Goal: Information Seeking & Learning: Learn about a topic

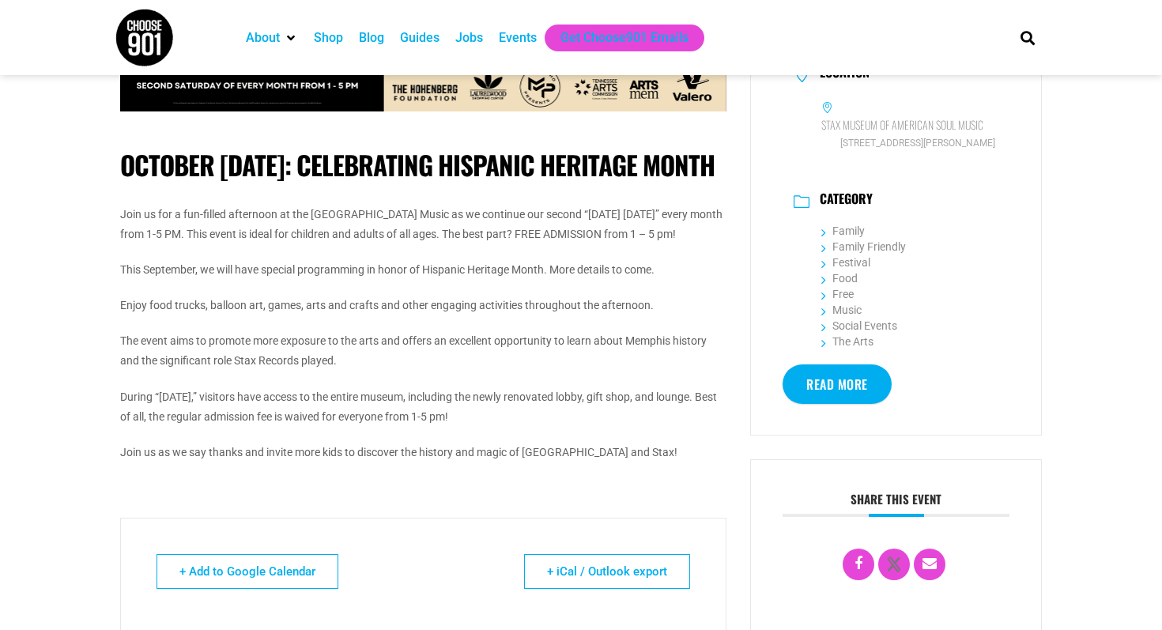
scroll to position [299, 0]
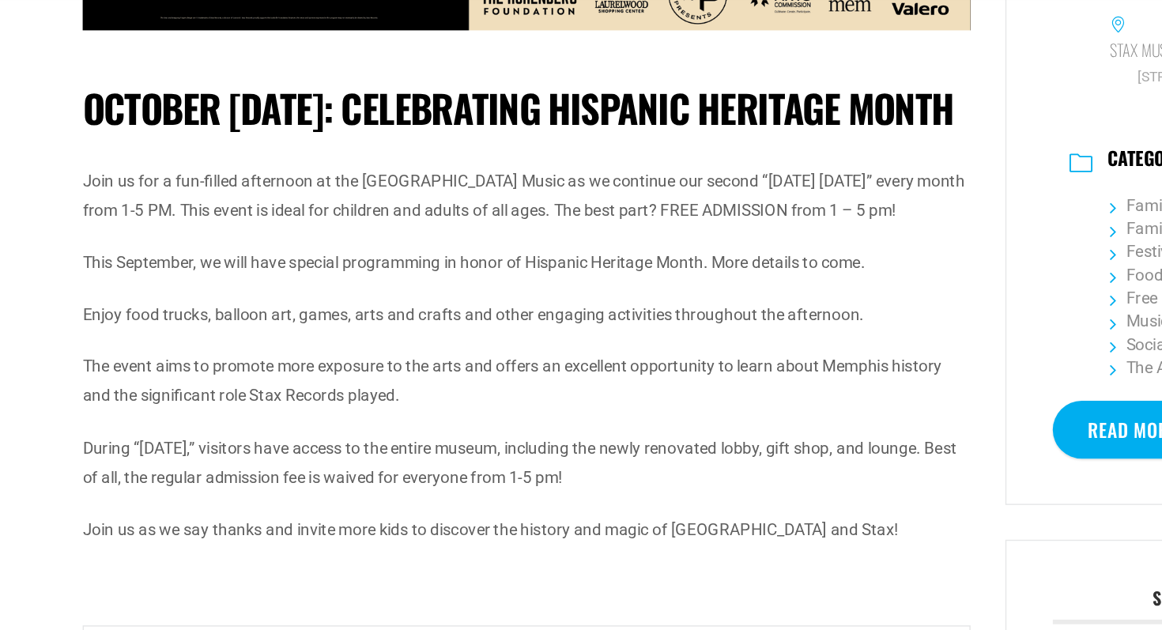
drag, startPoint x: 186, startPoint y: 278, endPoint x: 111, endPoint y: 225, distance: 91.5
click at [111, 225] on div "October [DATE]: Celebrating Hispanic Heritage Month Join us for a fun-filled af…" at bounding box center [423, 340] width 630 height 1080
click at [254, 330] on div "Join us for a fun-filled afternoon at the [GEOGRAPHIC_DATA] Music as we continu…" at bounding box center [423, 326] width 606 height 259
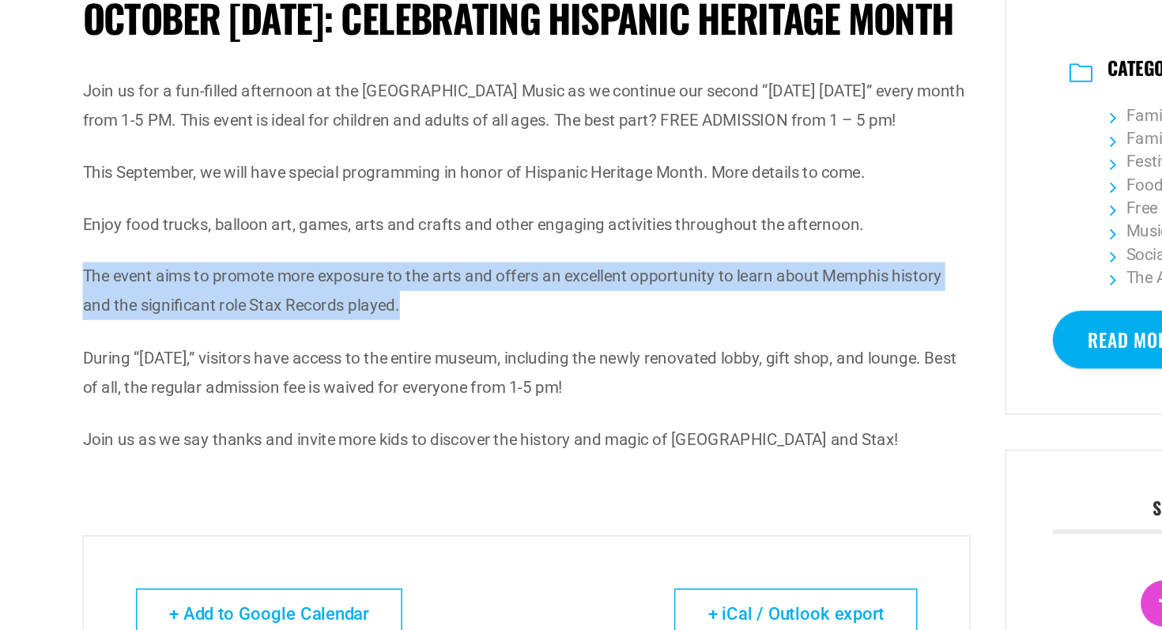
drag, startPoint x: 368, startPoint y: 405, endPoint x: 111, endPoint y: 391, distance: 258.1
click at [109, 388] on div "October [DATE]: Celebrating Hispanic Heritage Month Join us for a fun-filled af…" at bounding box center [423, 340] width 630 height 1080
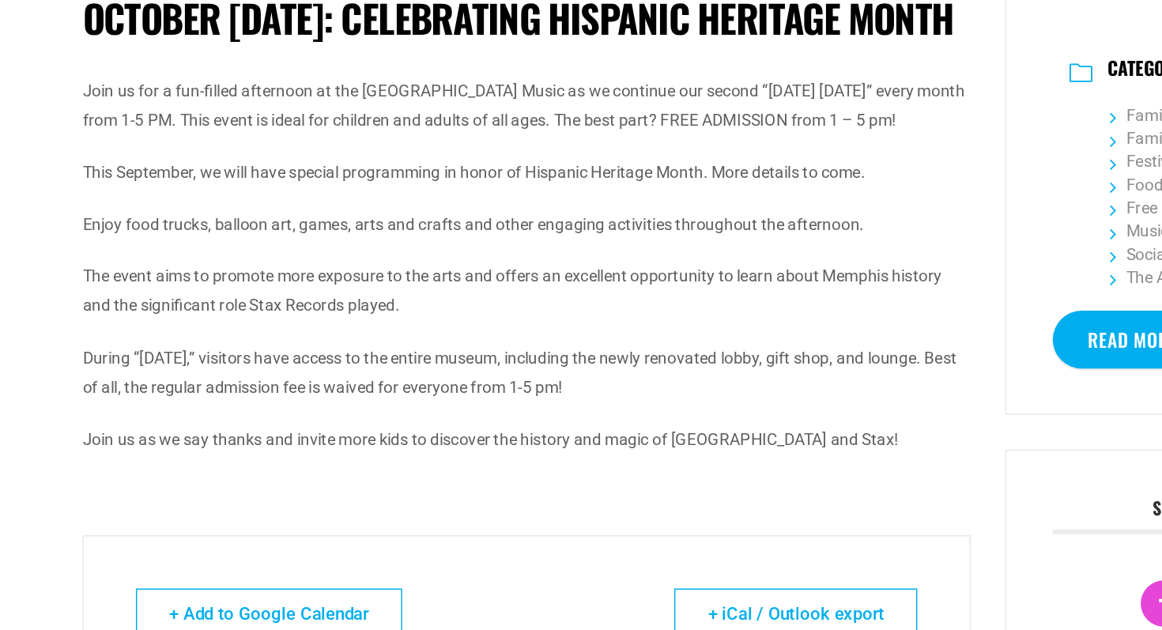
click at [542, 419] on p "During “[DATE],” visitors have access to the entire museum, including the newly…" at bounding box center [423, 399] width 606 height 40
click at [528, 419] on p "During “[DATE],” visitors have access to the entire museum, including the newly…" at bounding box center [423, 399] width 606 height 40
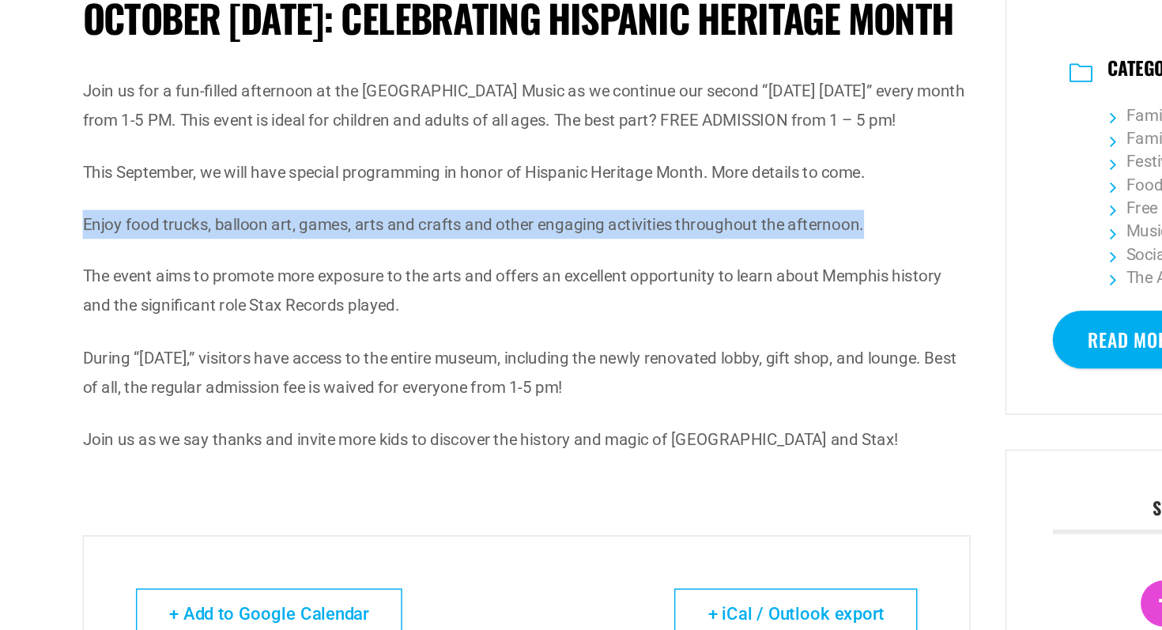
drag, startPoint x: 663, startPoint y: 344, endPoint x: 69, endPoint y: 342, distance: 593.8
copy p "Enjoy food trucks, balloon art, games, arts and crafts and other engaging activ…"
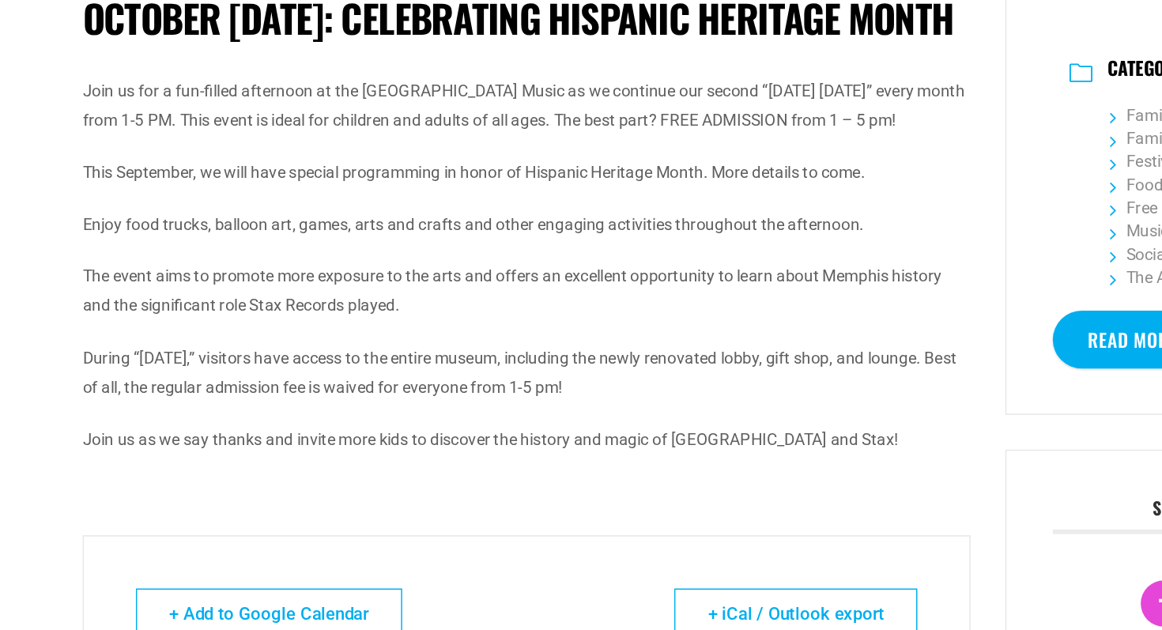
click at [589, 236] on p "Join us for a fun-filled afternoon at the [GEOGRAPHIC_DATA] Music as we continu…" at bounding box center [423, 217] width 606 height 40
drag, startPoint x: 562, startPoint y: 270, endPoint x: 609, endPoint y: 257, distance: 48.5
click at [609, 236] on p "Join us for a fun-filled afternoon at the [GEOGRAPHIC_DATA] Music as we continu…" at bounding box center [423, 217] width 606 height 40
copy p "FREE ADMISSION from 1 – 5 pm!"
click at [444, 236] on p "Join us for a fun-filled afternoon at the [GEOGRAPHIC_DATA] Music as we continu…" at bounding box center [423, 217] width 606 height 40
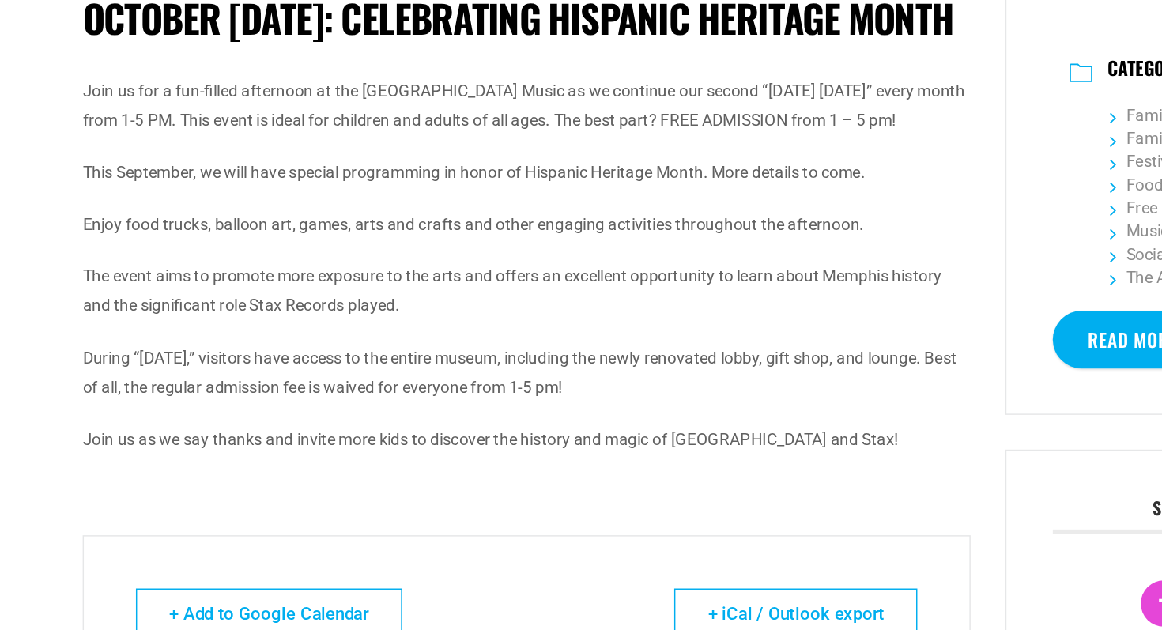
click at [206, 236] on p "Join us for a fun-filled afternoon at the [GEOGRAPHIC_DATA] Music as we continu…" at bounding box center [423, 217] width 606 height 40
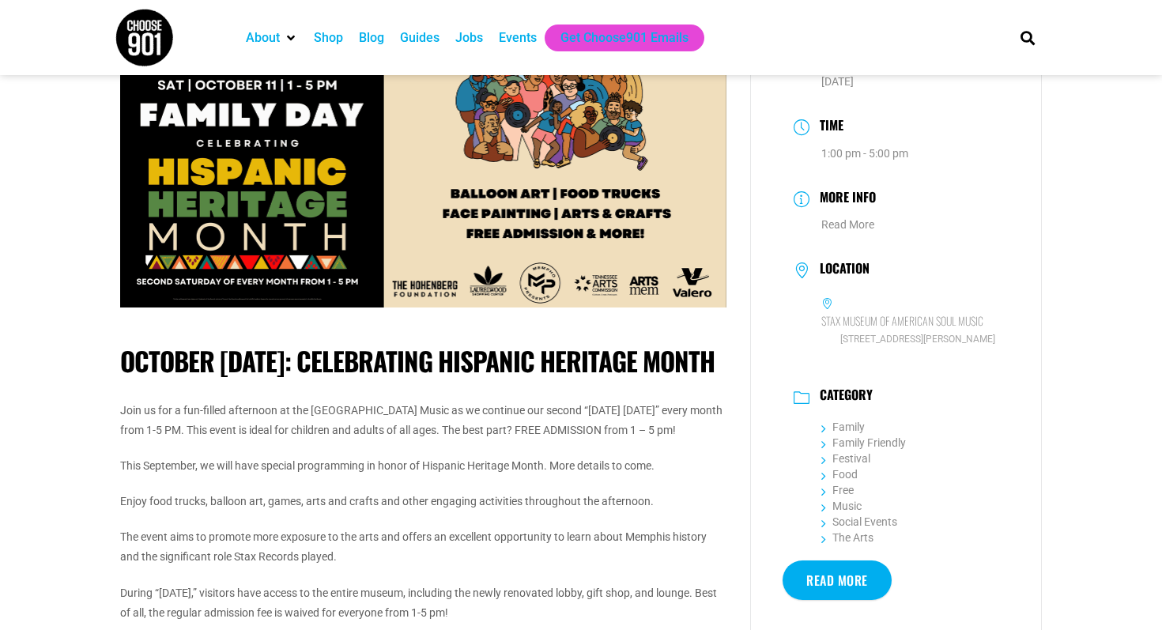
scroll to position [96, 0]
click at [565, 440] on p "Join us for a fun-filled afternoon at the [GEOGRAPHIC_DATA] Music as we continu…" at bounding box center [423, 420] width 606 height 40
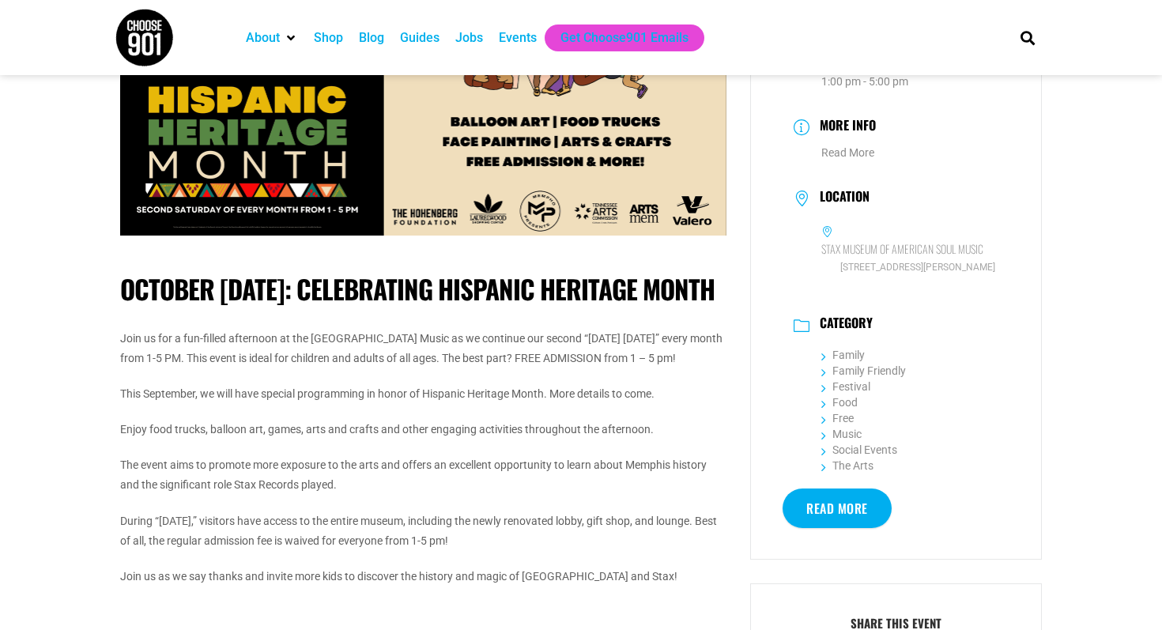
scroll to position [168, 0]
